Goal: Task Accomplishment & Management: Manage account settings

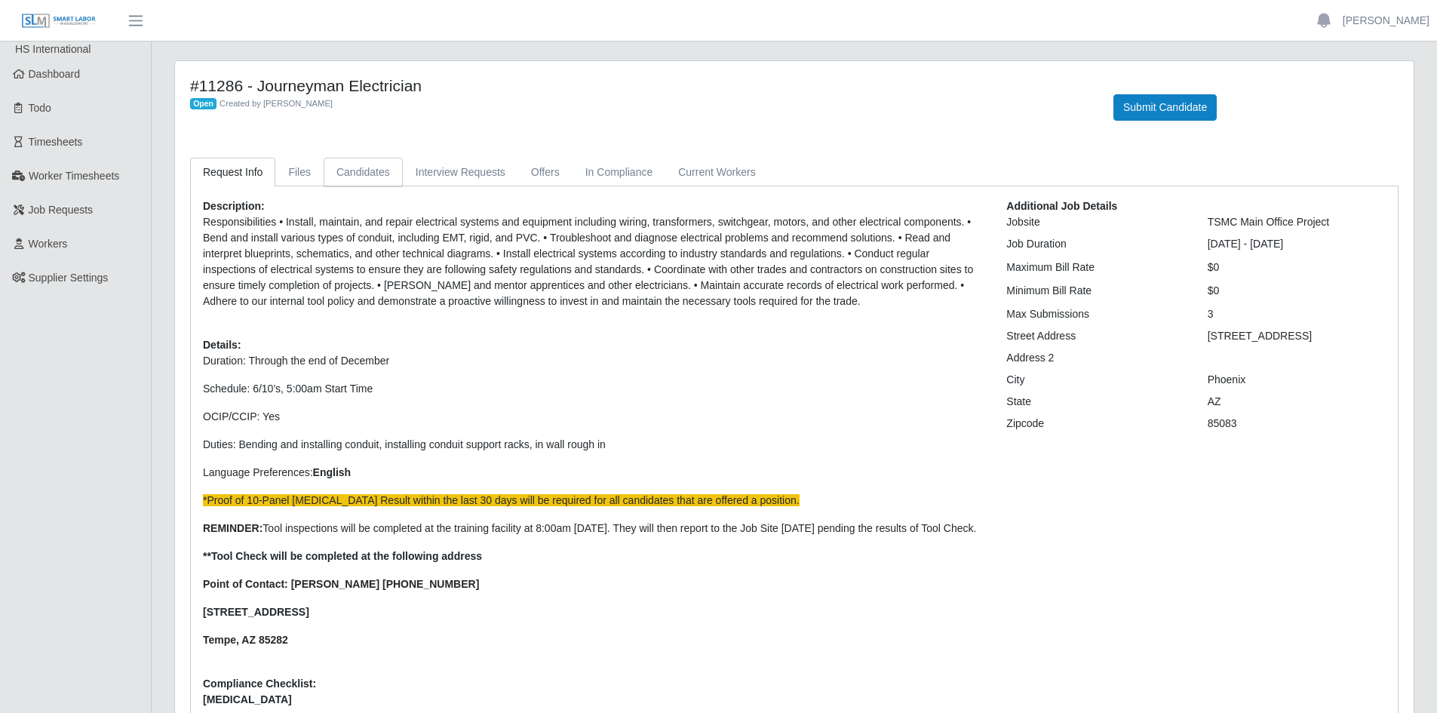
click at [348, 169] on link "Candidates" at bounding box center [363, 172] width 79 height 29
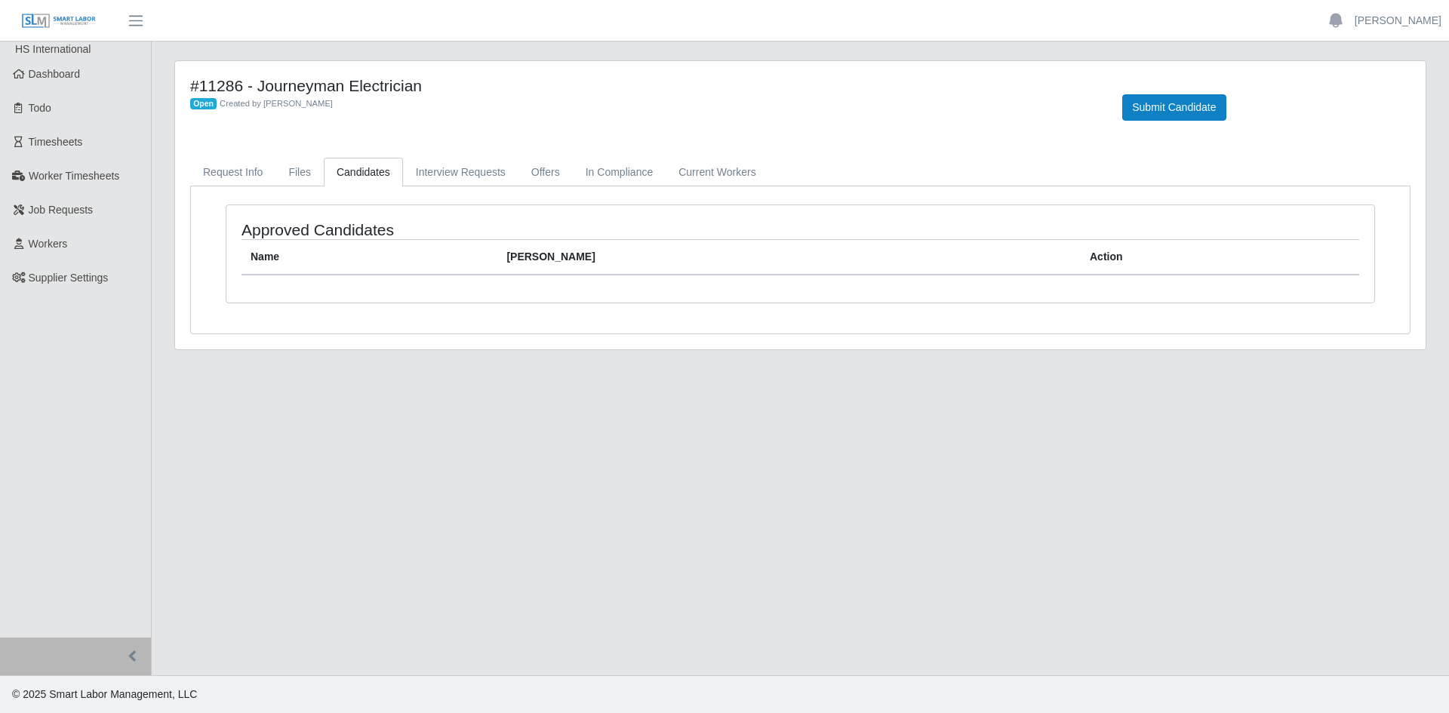
click at [367, 174] on link "Candidates" at bounding box center [363, 172] width 79 height 29
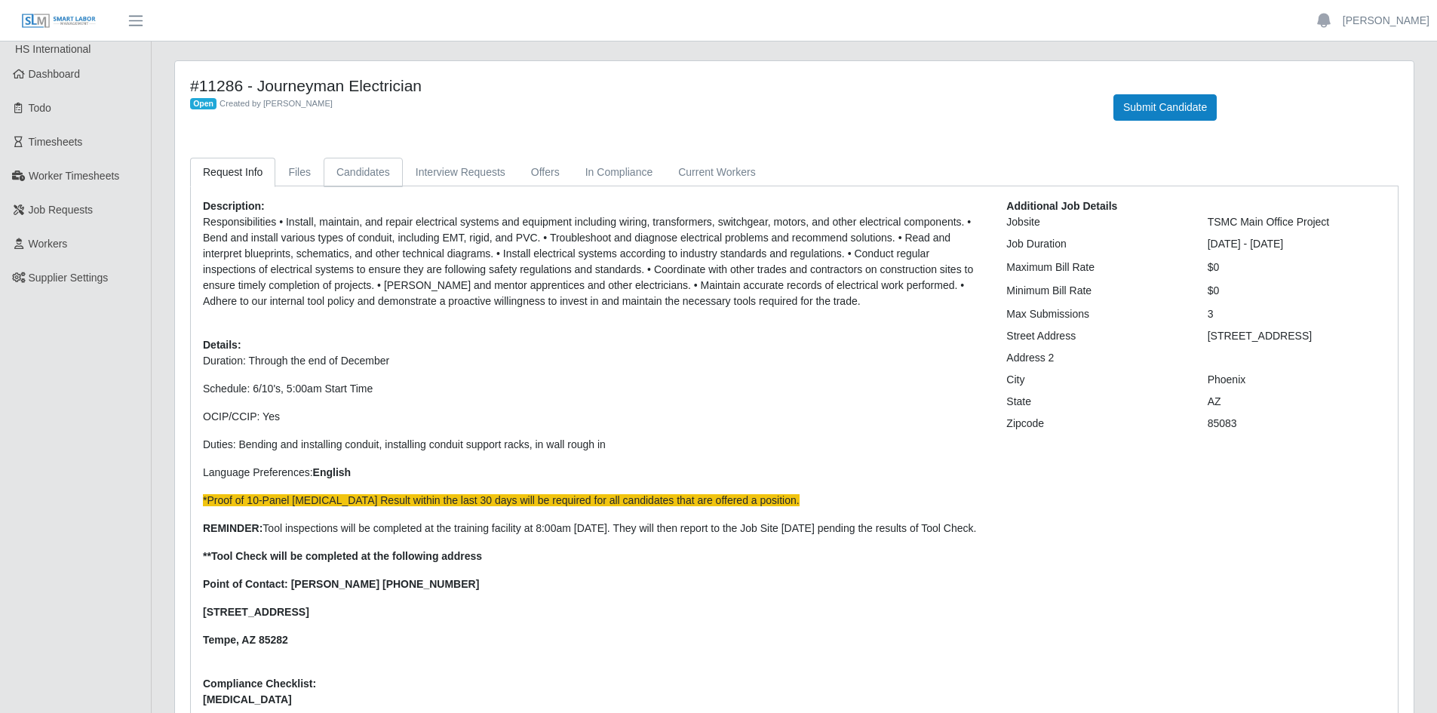
click at [355, 168] on link "Candidates" at bounding box center [363, 172] width 79 height 29
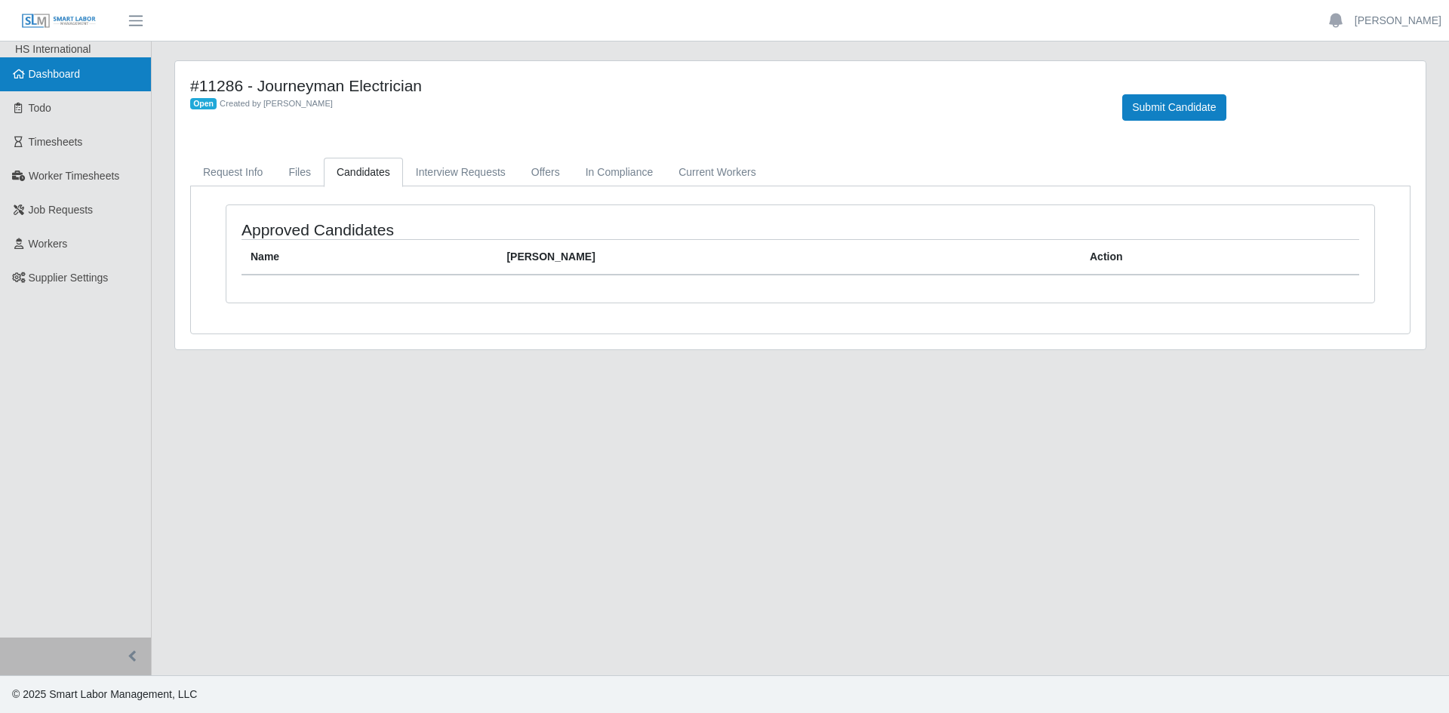
click at [61, 69] on span "Dashboard" at bounding box center [55, 74] width 52 height 12
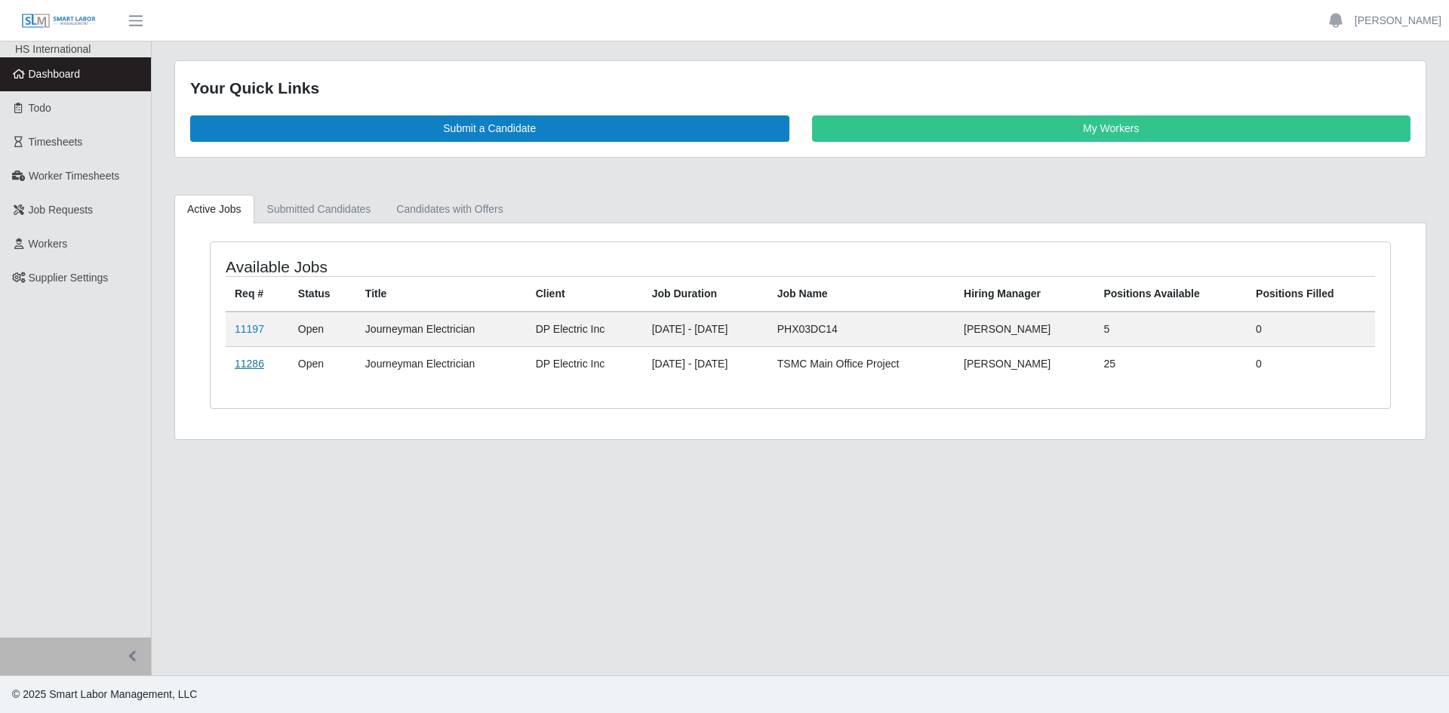
click at [248, 358] on link "11286" at bounding box center [249, 364] width 29 height 12
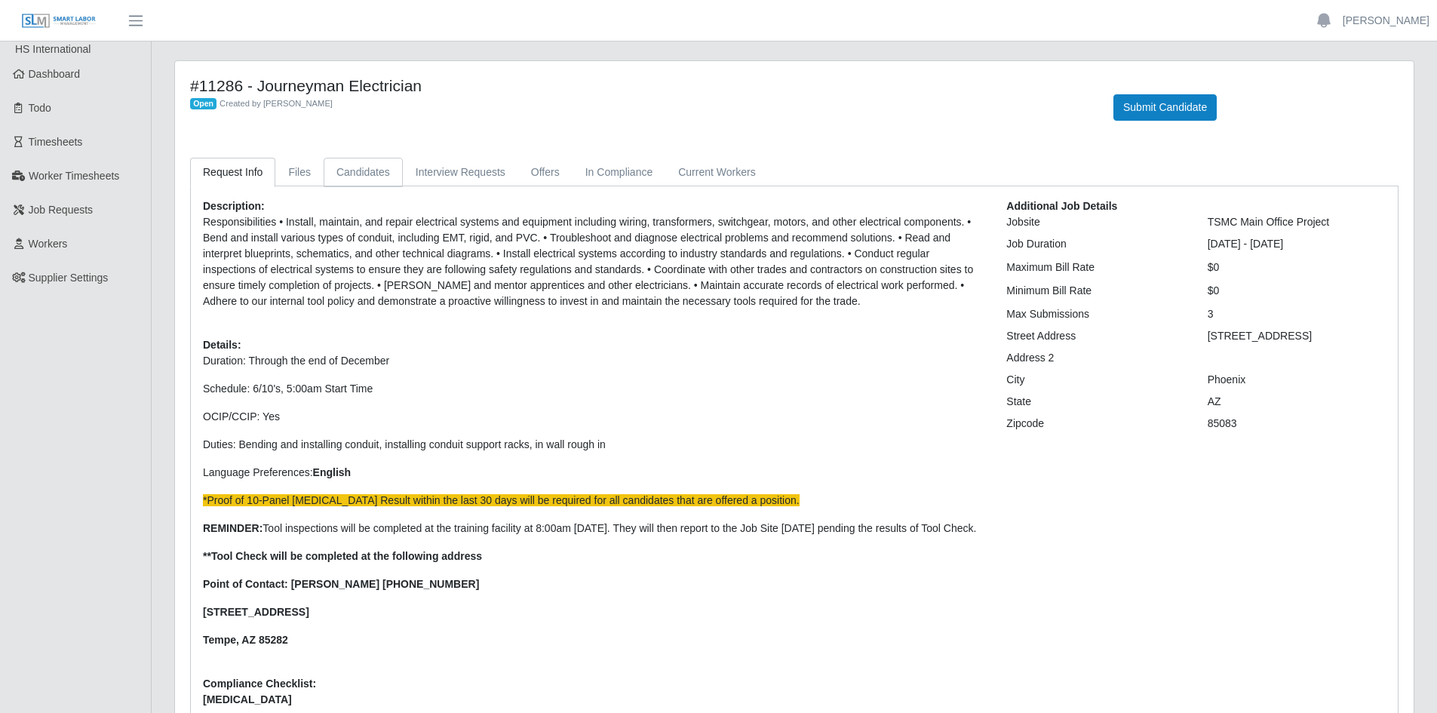
click at [355, 172] on link "Candidates" at bounding box center [363, 172] width 79 height 29
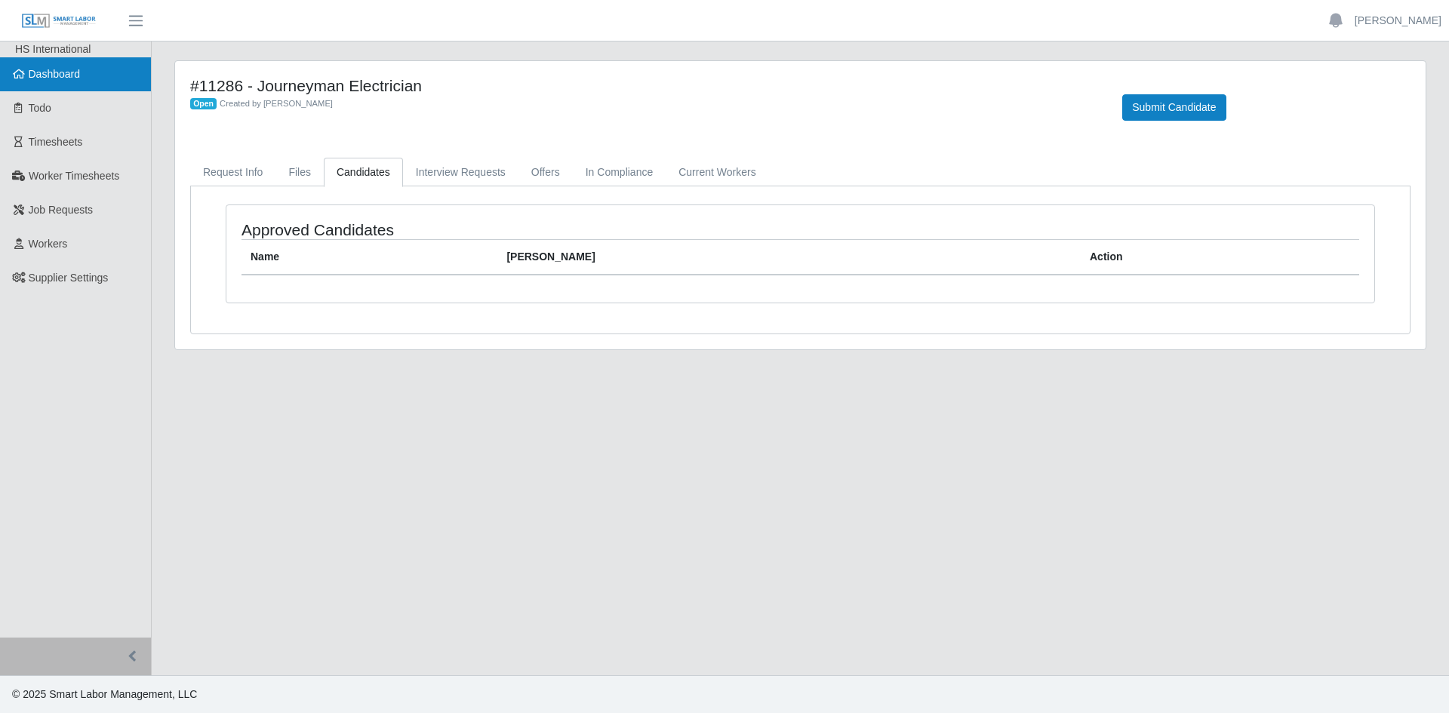
click at [59, 76] on span "Dashboard" at bounding box center [55, 74] width 52 height 12
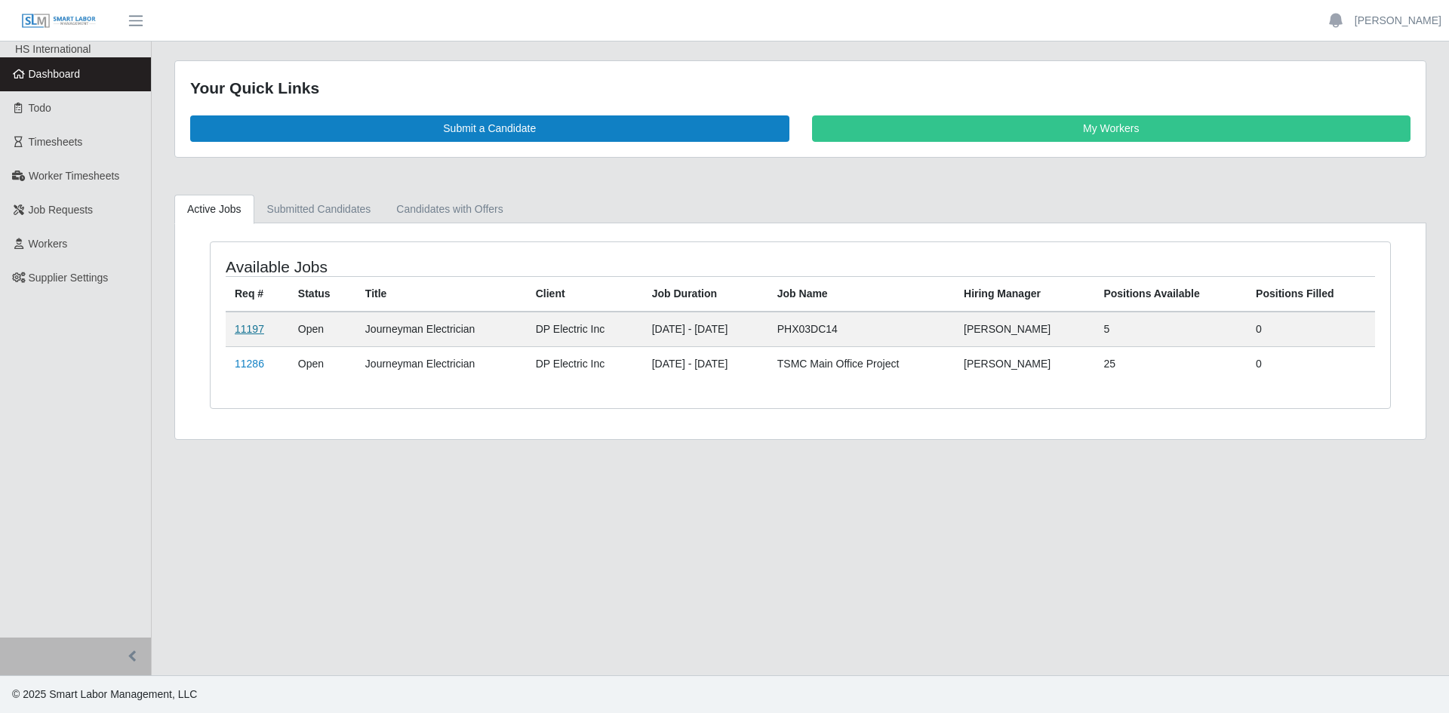
click at [250, 327] on link "11197" at bounding box center [249, 329] width 29 height 12
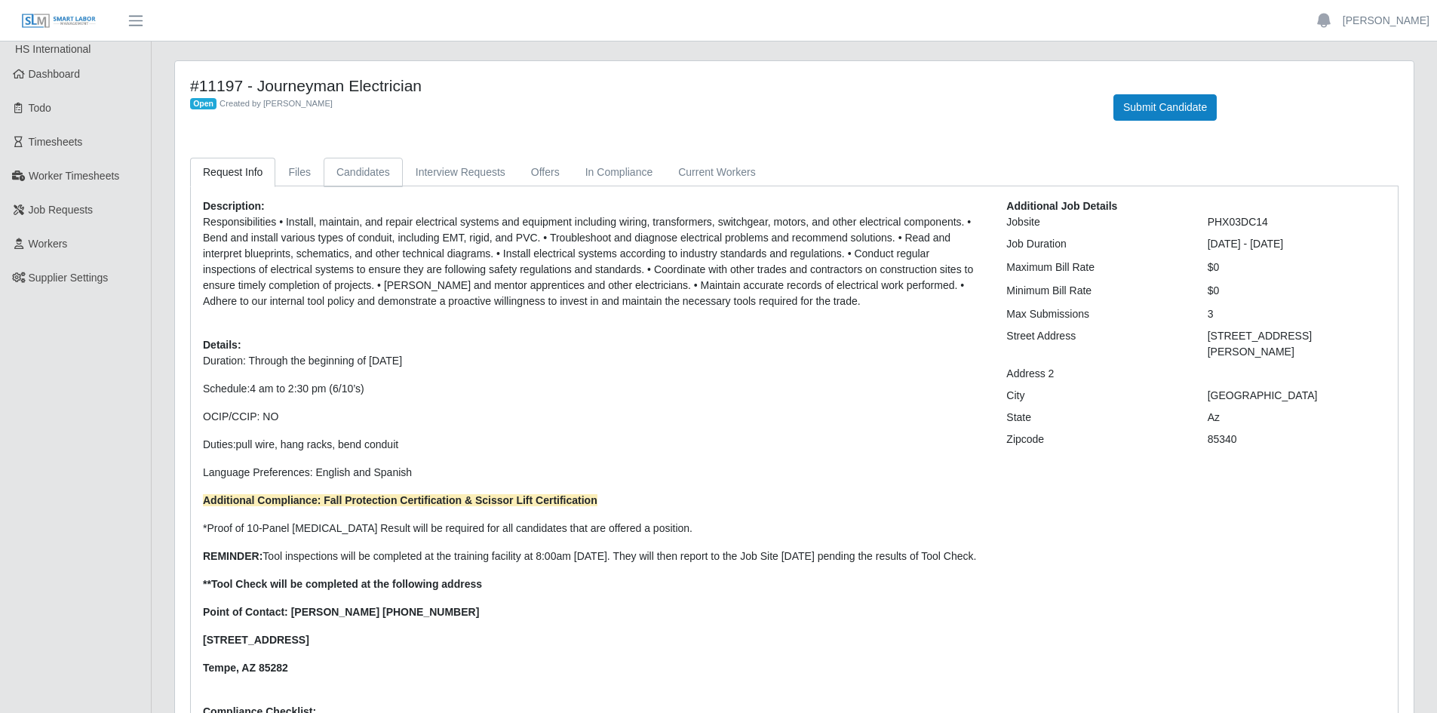
click at [360, 164] on link "Candidates" at bounding box center [363, 172] width 79 height 29
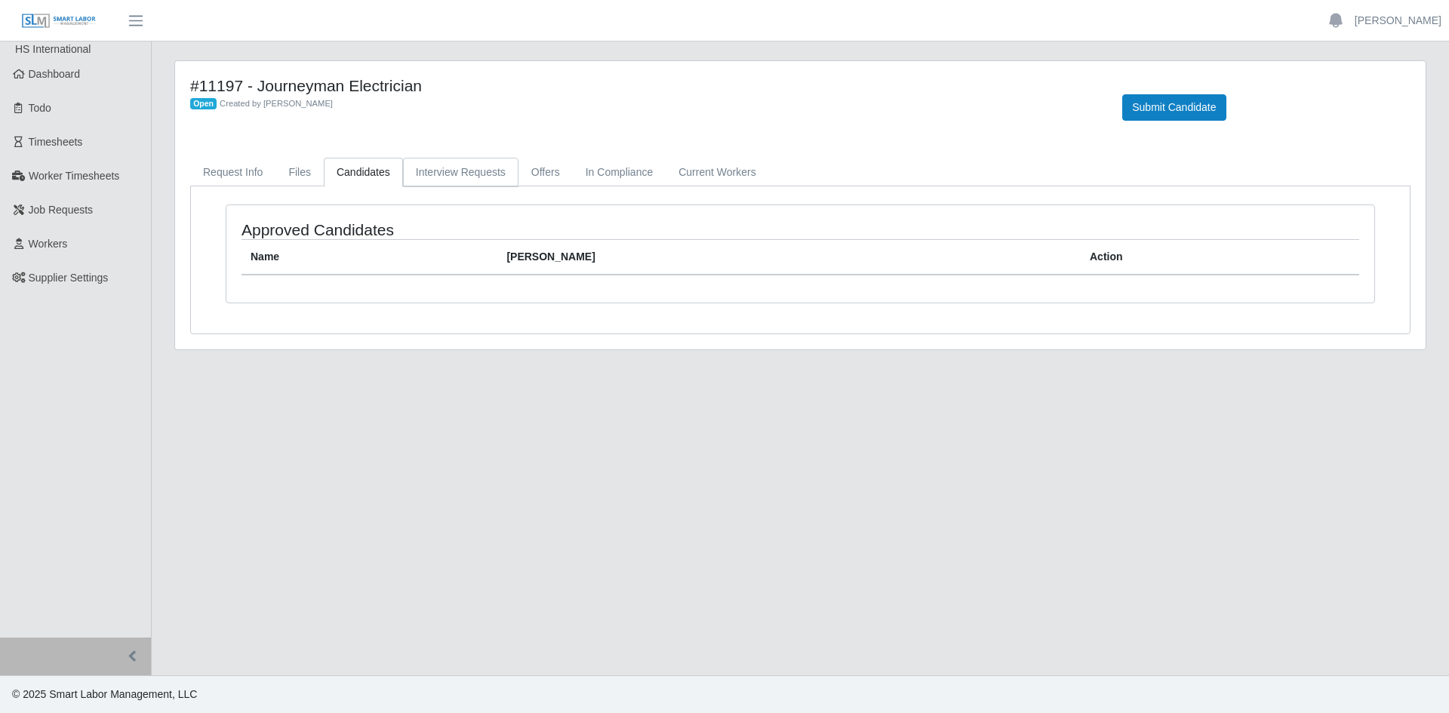
click at [436, 171] on link "Interview Requests" at bounding box center [460, 172] width 115 height 29
click at [552, 169] on link "Offers" at bounding box center [545, 172] width 54 height 29
click at [290, 143] on div "#11197 - Journeyman Electrician Open Created by [PERSON_NAME] Submit Candidate …" at bounding box center [800, 205] width 1250 height 288
